Goal: Browse casually: Explore the website without a specific task or goal

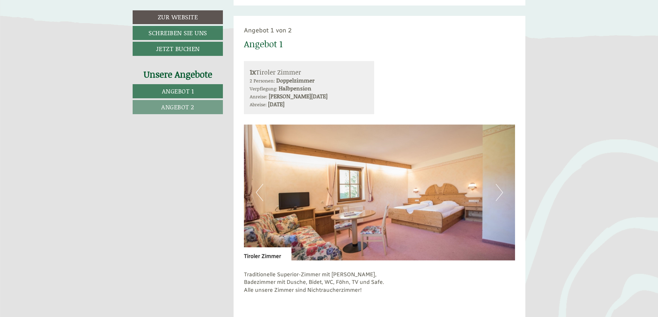
scroll to position [413, 0]
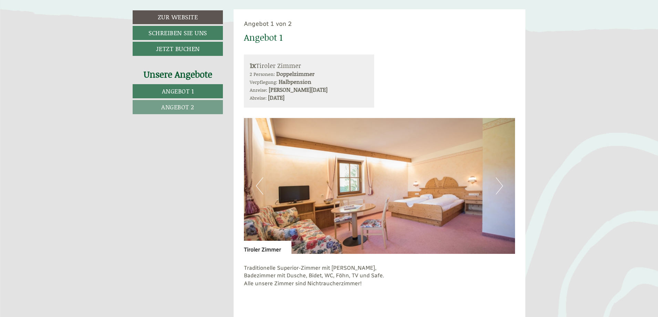
click at [496, 189] on button "Next" at bounding box center [499, 185] width 7 height 17
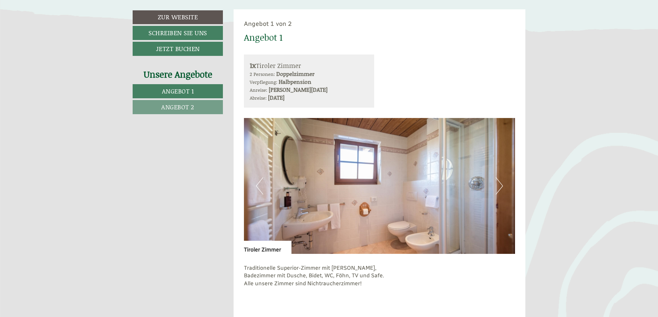
click at [496, 189] on button "Next" at bounding box center [499, 185] width 7 height 17
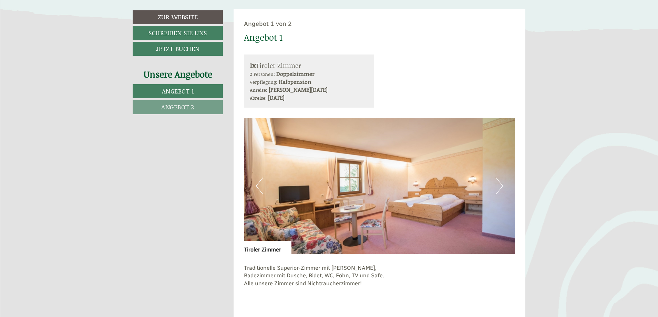
click at [496, 189] on button "Next" at bounding box center [499, 185] width 7 height 17
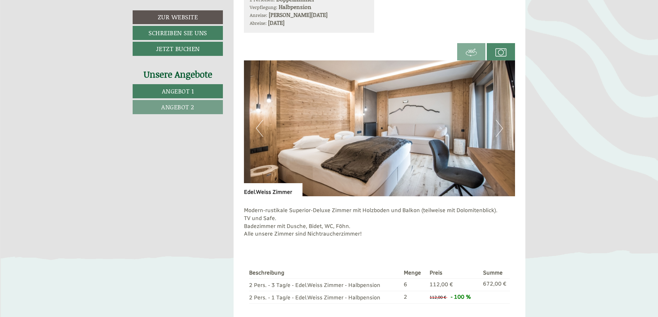
scroll to position [930, 0]
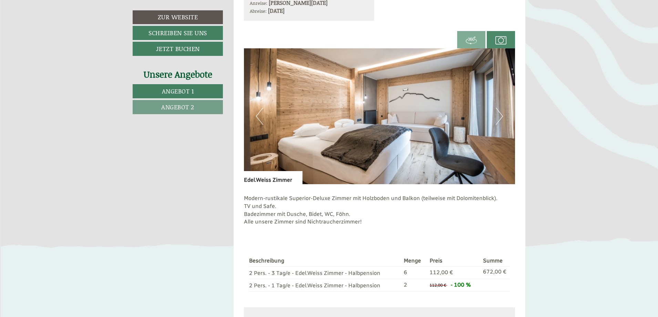
click at [497, 121] on button "Next" at bounding box center [499, 115] width 7 height 17
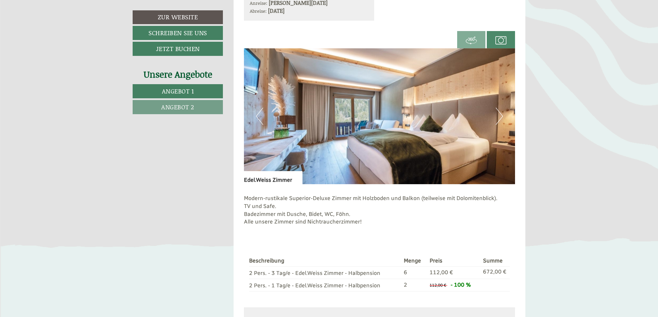
click at [497, 121] on button "Next" at bounding box center [499, 115] width 7 height 17
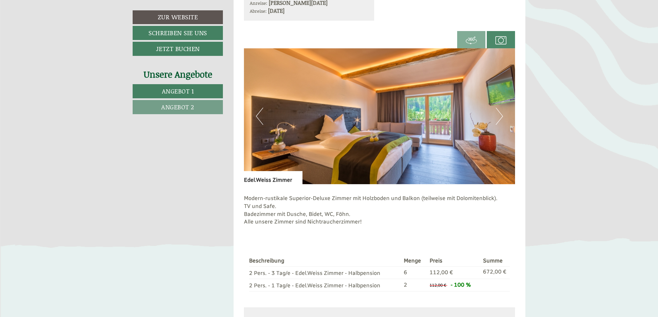
click at [497, 121] on button "Next" at bounding box center [499, 115] width 7 height 17
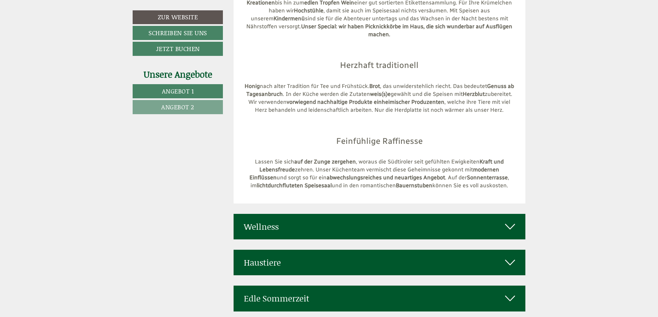
scroll to position [2618, 0]
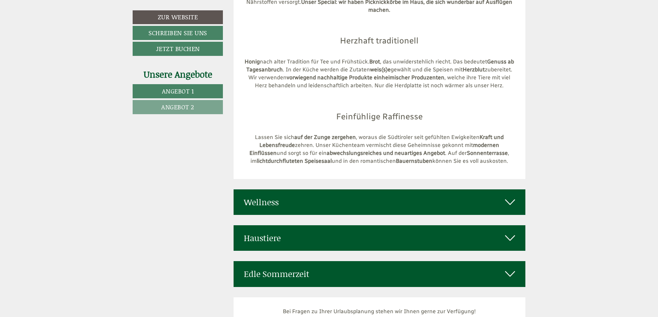
click at [498, 189] on div "Wellness" at bounding box center [380, 201] width 292 height 25
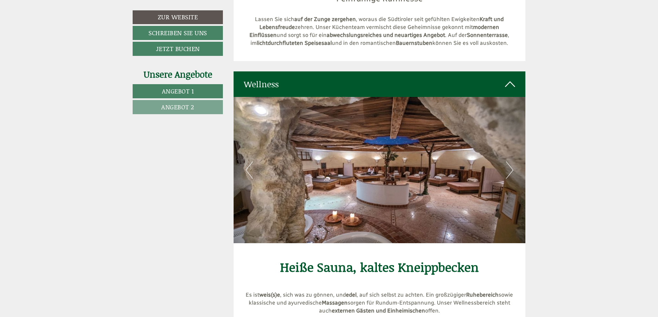
scroll to position [2756, 0]
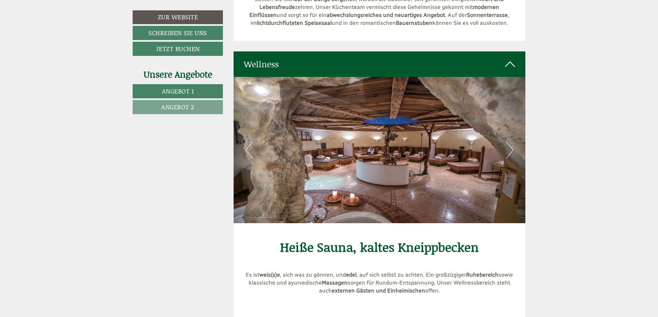
click at [508, 141] on button "Next" at bounding box center [509, 149] width 7 height 17
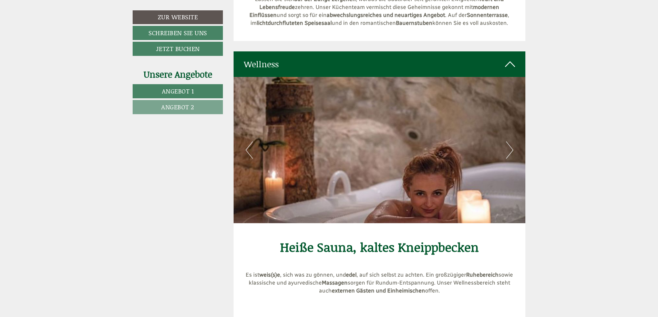
click at [508, 141] on button "Next" at bounding box center [509, 149] width 7 height 17
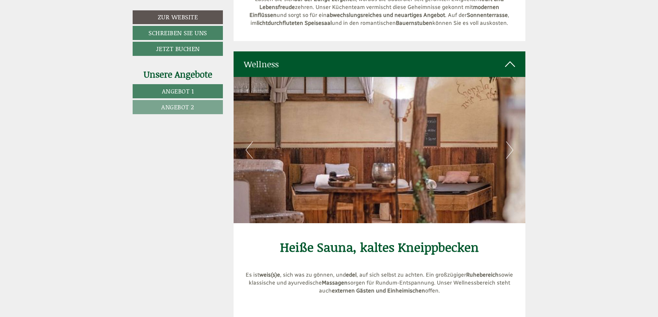
click at [508, 141] on button "Next" at bounding box center [509, 149] width 7 height 17
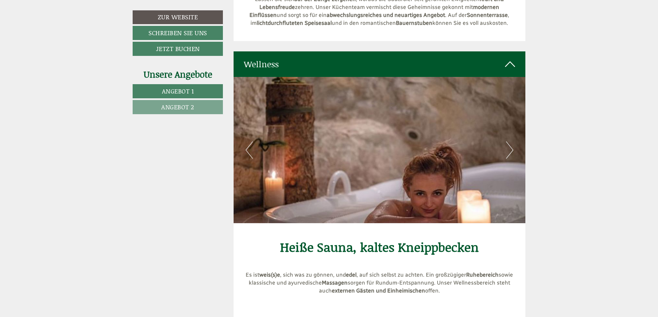
click at [508, 141] on button "Next" at bounding box center [509, 149] width 7 height 17
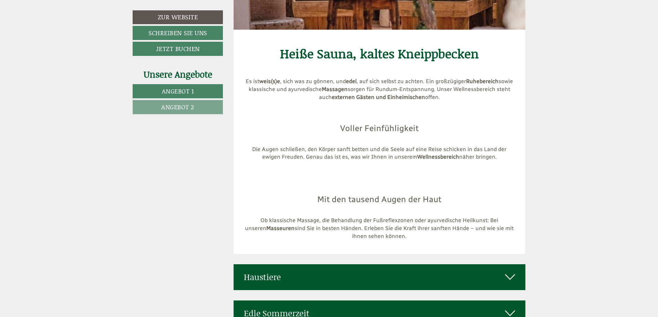
scroll to position [2963, 0]
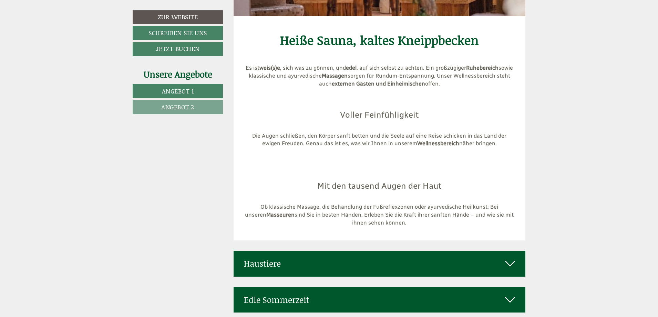
click at [510, 257] on icon at bounding box center [510, 263] width 10 height 12
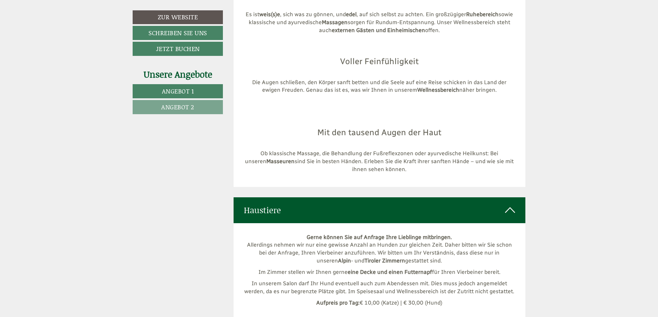
scroll to position [3066, 0]
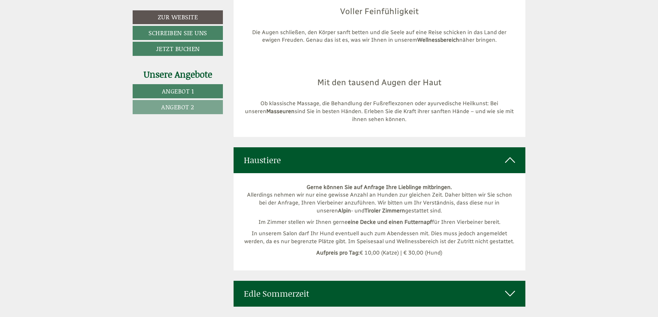
click at [505, 287] on icon at bounding box center [510, 293] width 10 height 12
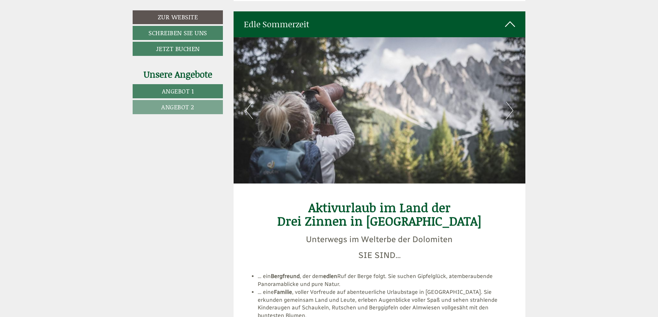
scroll to position [3204, 0]
